Goal: Ask a question

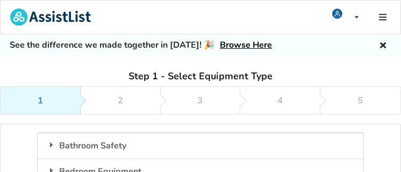
click at [221, 47] on link "Browse Here" at bounding box center [246, 45] width 52 height 12
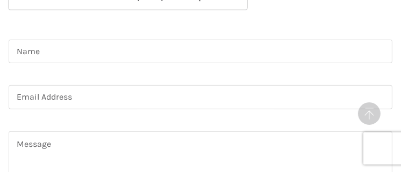
scroll to position [591, 0]
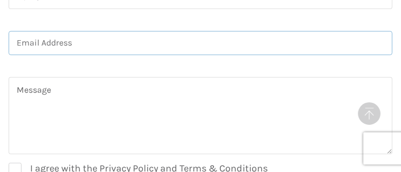
click at [76, 46] on input at bounding box center [201, 43] width 384 height 24
type input "ralphcase@telus.net"
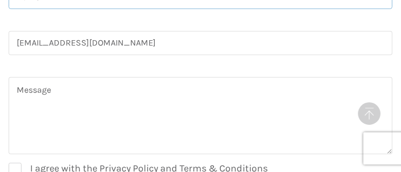
type input "ralph case"
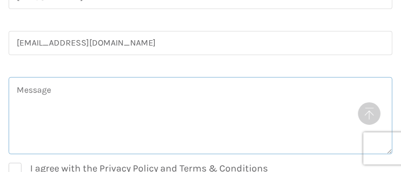
click at [73, 103] on textarea at bounding box center [201, 115] width 384 height 77
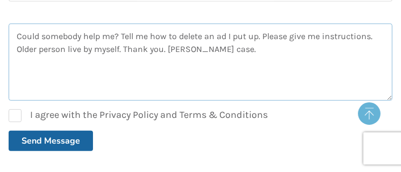
scroll to position [698, 0]
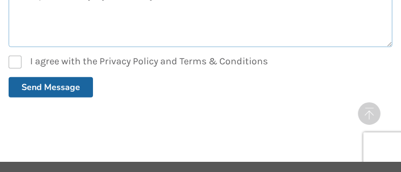
type textarea "Could somebody help me? Tell me how to delete an ad I put up. Please give me in…"
click at [16, 57] on label "I agree with the Privacy Policy and Terms & Conditions" at bounding box center [138, 62] width 259 height 13
checkbox input "true"
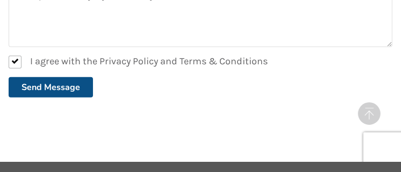
click at [57, 86] on button "Send Message" at bounding box center [51, 87] width 84 height 20
checkbox input "false"
